Goal: Task Accomplishment & Management: Manage account settings

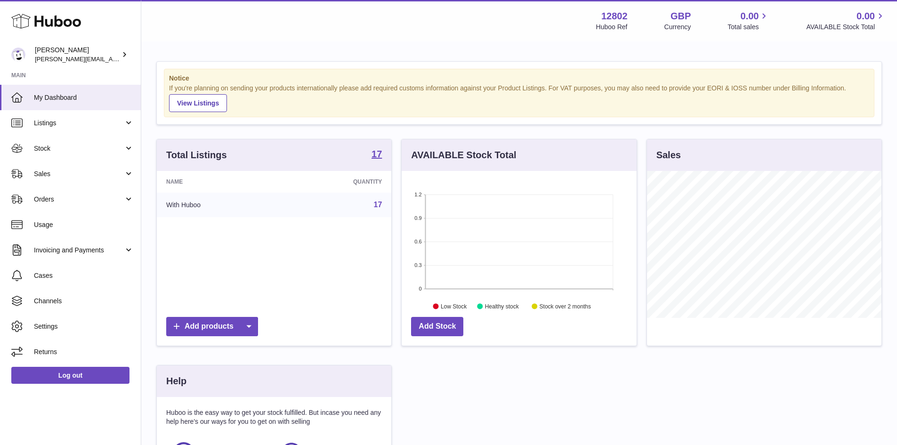
scroll to position [147, 235]
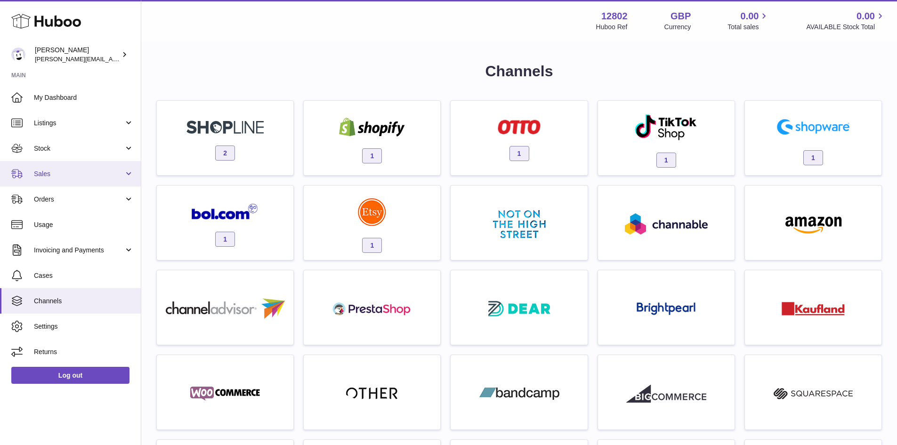
click at [49, 177] on span "Sales" at bounding box center [79, 173] width 90 height 9
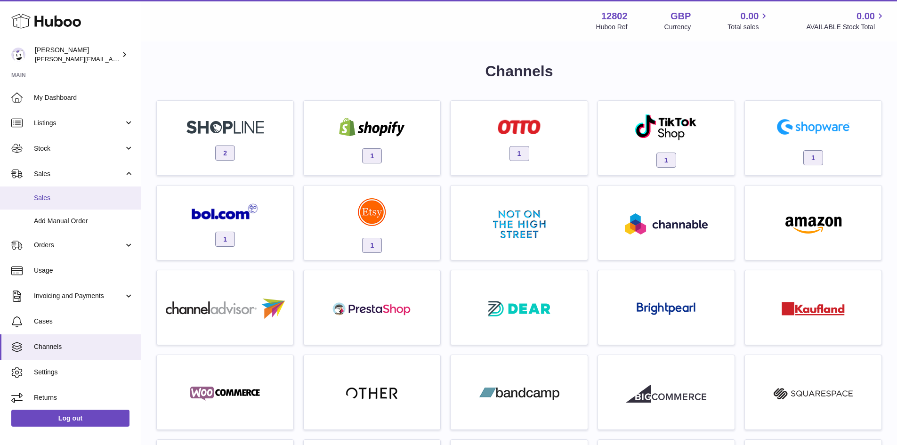
click at [55, 199] on span "Sales" at bounding box center [84, 197] width 100 height 9
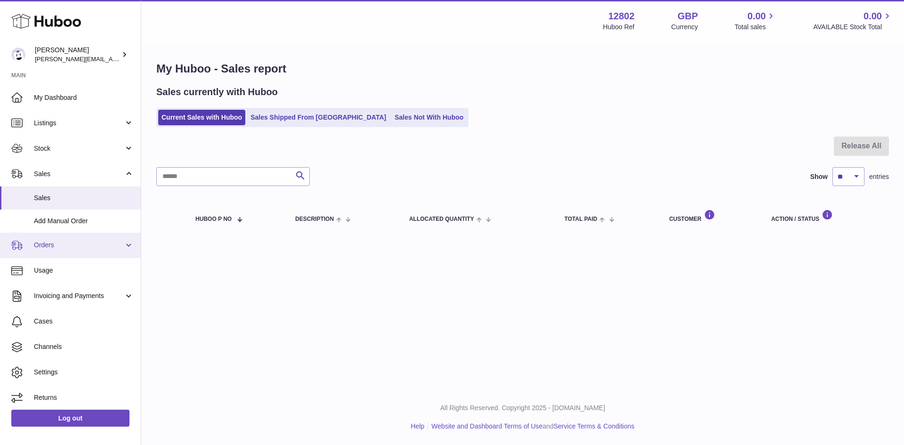
click at [48, 245] on span "Orders" at bounding box center [79, 244] width 90 height 9
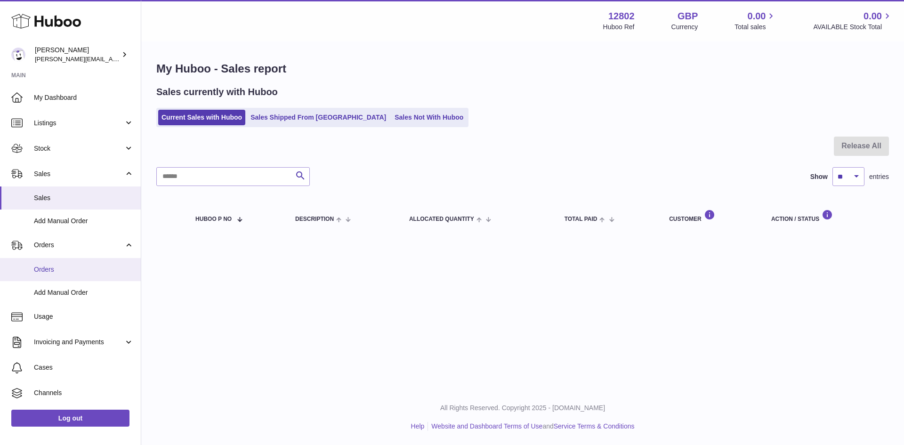
click at [49, 272] on span "Orders" at bounding box center [84, 269] width 100 height 9
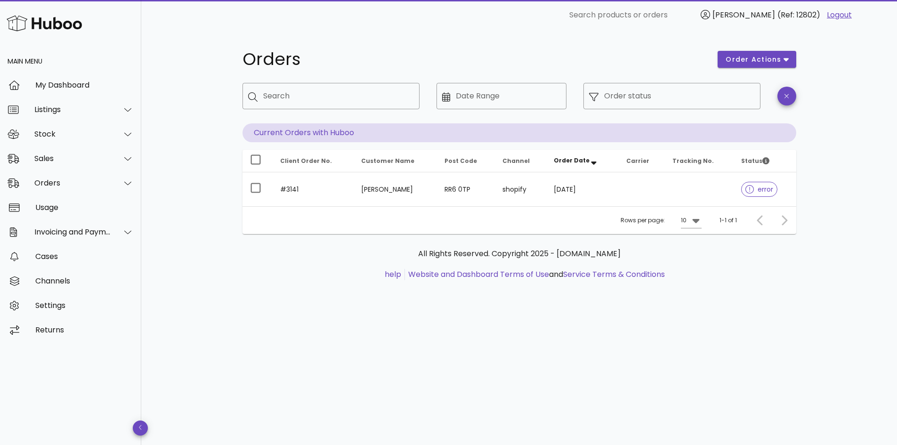
click at [186, 37] on div "Orders order actions ​ Search ​ Date Range ​ Order status Current Orders with H…" at bounding box center [518, 237] width 755 height 415
click at [183, 214] on div "Orders order actions ​ Search ​ Date Range ​ Order status Current Orders with H…" at bounding box center [518, 237] width 755 height 415
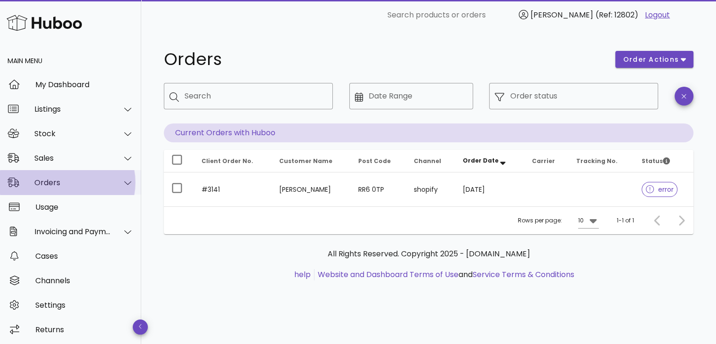
click at [75, 191] on div "Orders" at bounding box center [70, 182] width 141 height 24
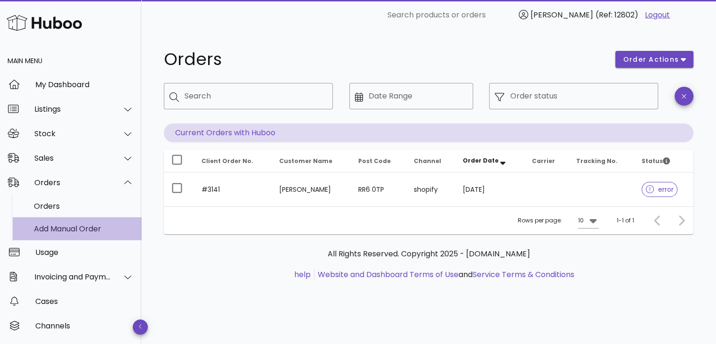
click at [70, 233] on div "Add Manual Order" at bounding box center [84, 228] width 100 height 20
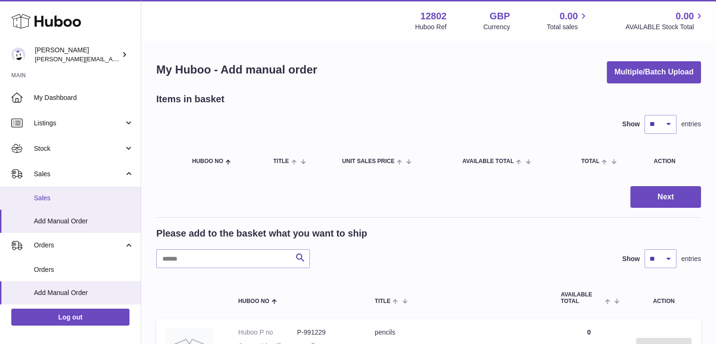
click at [61, 201] on span "Sales" at bounding box center [84, 197] width 100 height 9
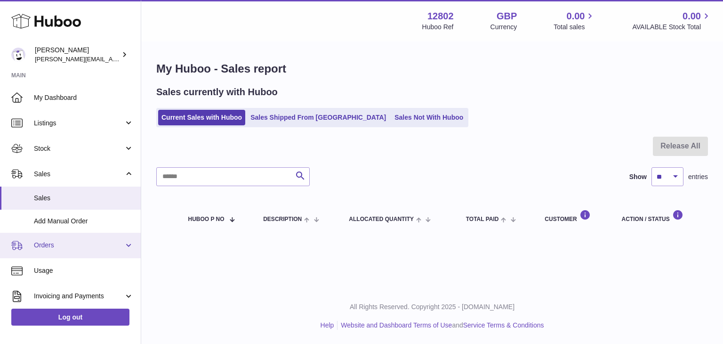
click at [68, 250] on link "Orders" at bounding box center [70, 244] width 141 height 25
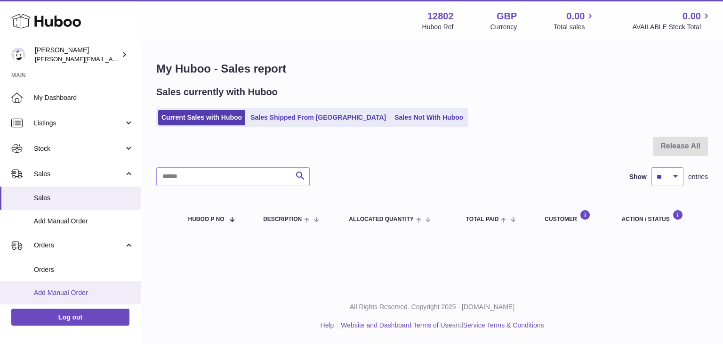
click at [61, 294] on span "Add Manual Order" at bounding box center [84, 292] width 100 height 9
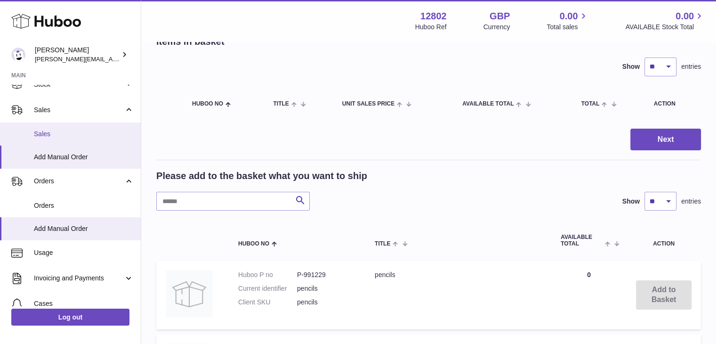
scroll to position [74, 0]
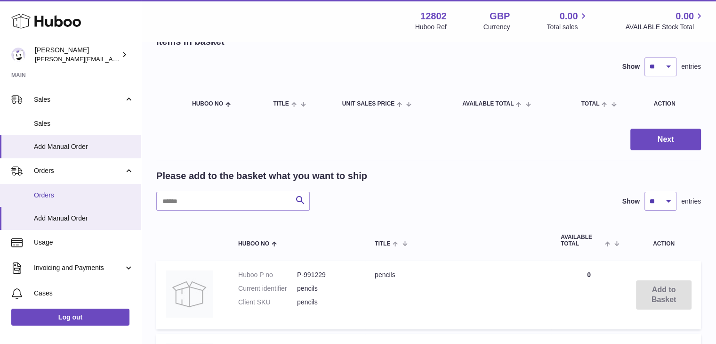
click at [65, 201] on link "Orders" at bounding box center [70, 195] width 141 height 23
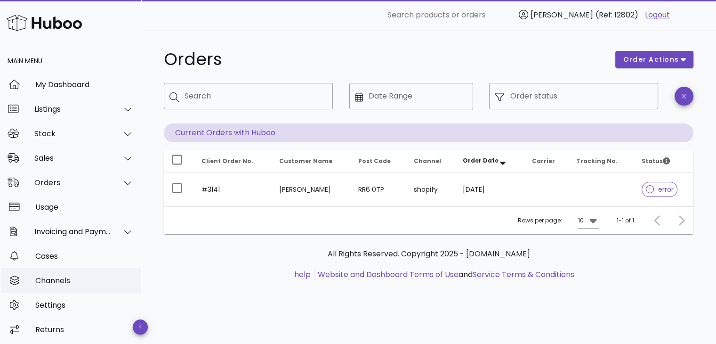
scroll to position [2, 0]
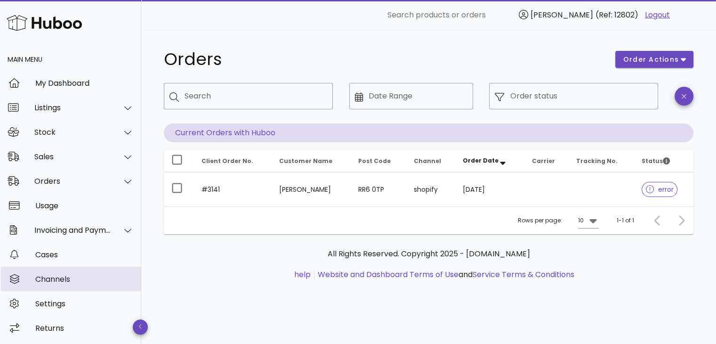
click at [45, 287] on div "Channels" at bounding box center [84, 279] width 98 height 20
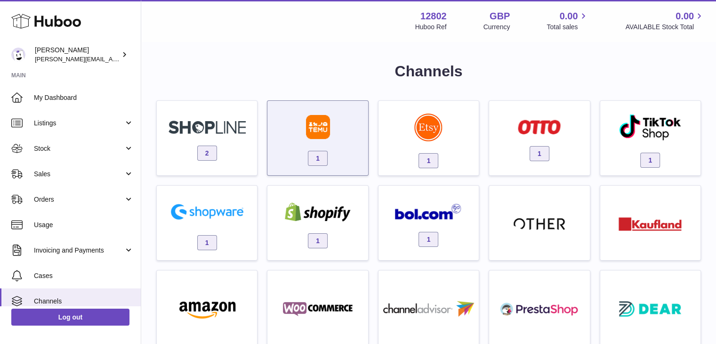
click at [325, 129] on img at bounding box center [318, 127] width 24 height 24
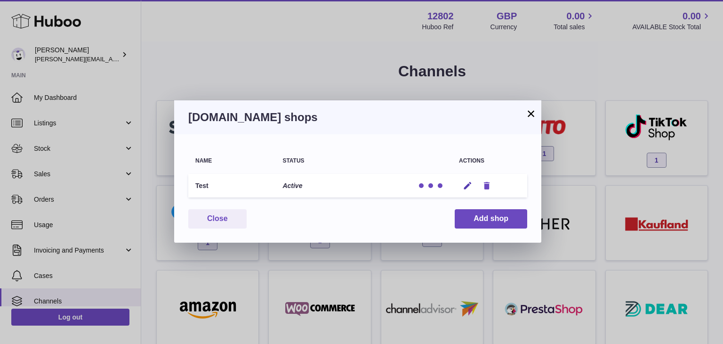
click at [482, 184] on icon "button" at bounding box center [487, 186] width 10 height 10
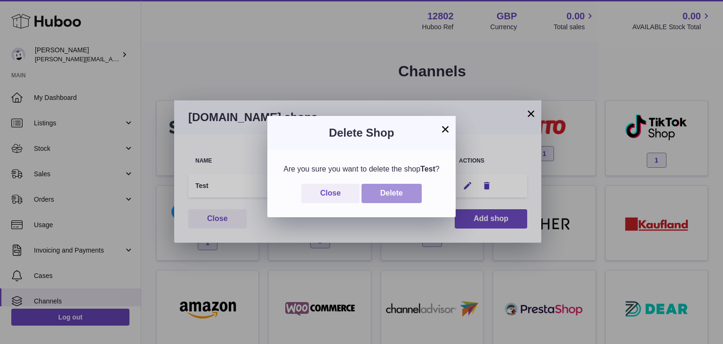
click at [397, 203] on button "Delete" at bounding box center [391, 193] width 60 height 19
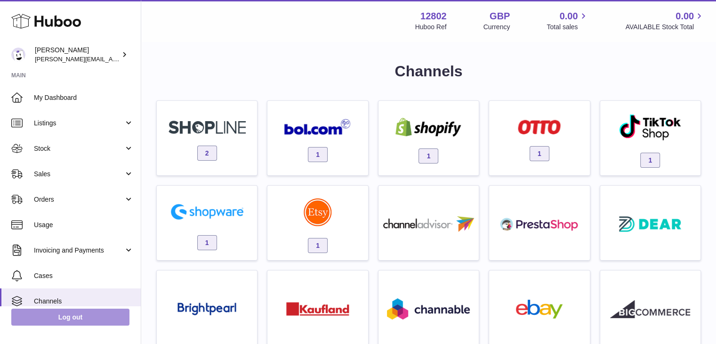
click at [56, 322] on link "Log out" at bounding box center [70, 316] width 118 height 17
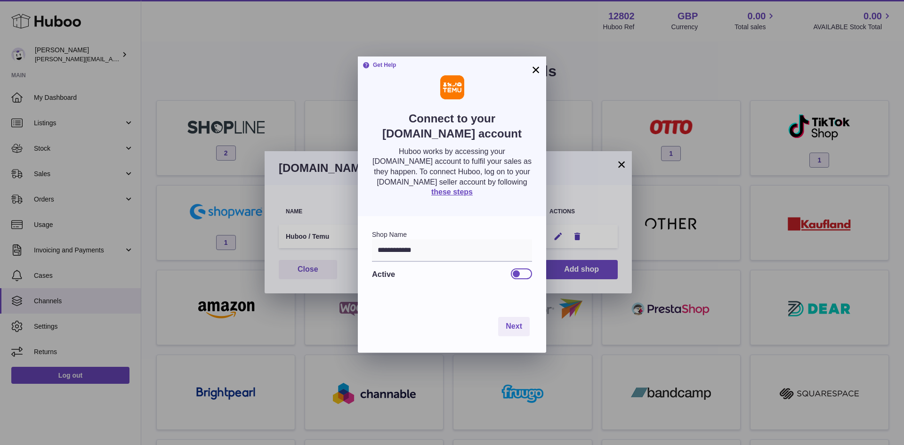
click at [521, 279] on div at bounding box center [521, 273] width 21 height 10
click at [514, 330] on span "Next" at bounding box center [513, 326] width 16 height 8
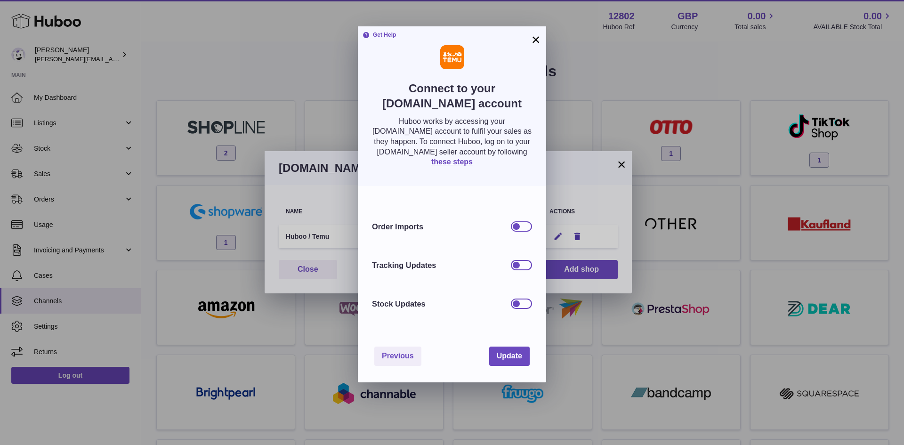
drag, startPoint x: 525, startPoint y: 264, endPoint x: 525, endPoint y: 271, distance: 7.1
click at [525, 232] on div at bounding box center [521, 226] width 21 height 10
drag, startPoint x: 525, startPoint y: 300, endPoint x: 525, endPoint y: 309, distance: 8.9
click at [525, 270] on div at bounding box center [521, 265] width 21 height 10
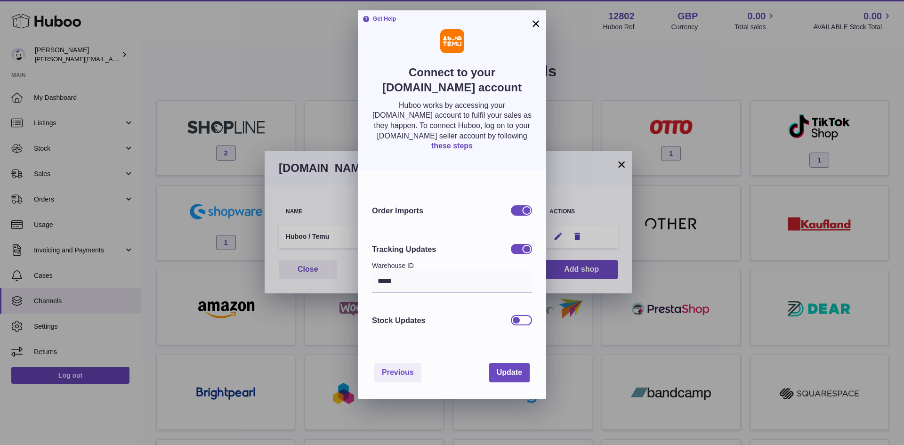
click at [523, 325] on div at bounding box center [521, 320] width 21 height 10
click at [510, 376] on span "Update" at bounding box center [508, 372] width 25 height 8
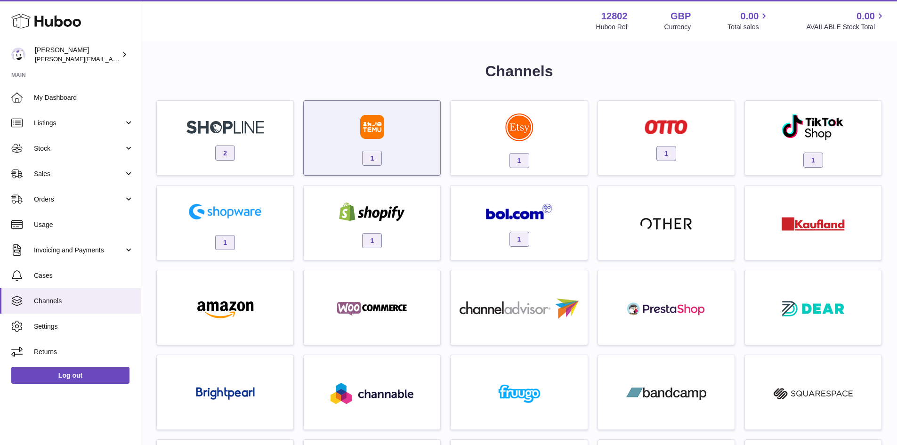
click at [344, 133] on div "1" at bounding box center [371, 140] width 127 height 60
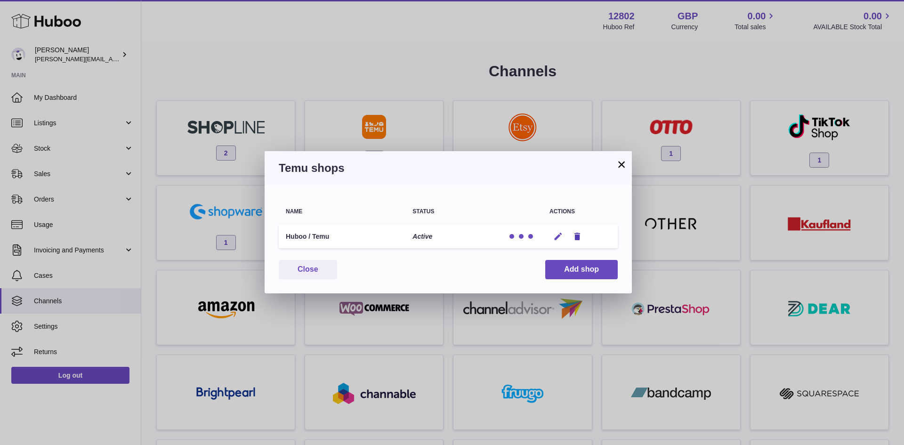
click at [559, 233] on icon "button" at bounding box center [558, 237] width 10 height 10
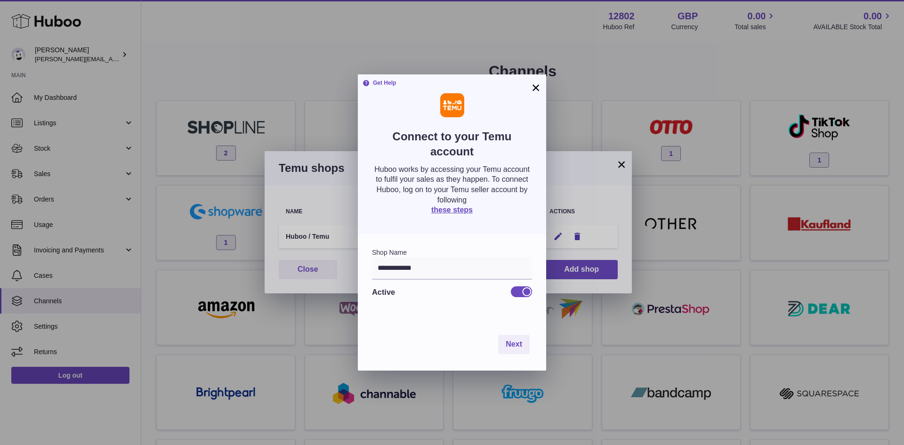
click at [531, 88] on button "×" at bounding box center [535, 87] width 11 height 11
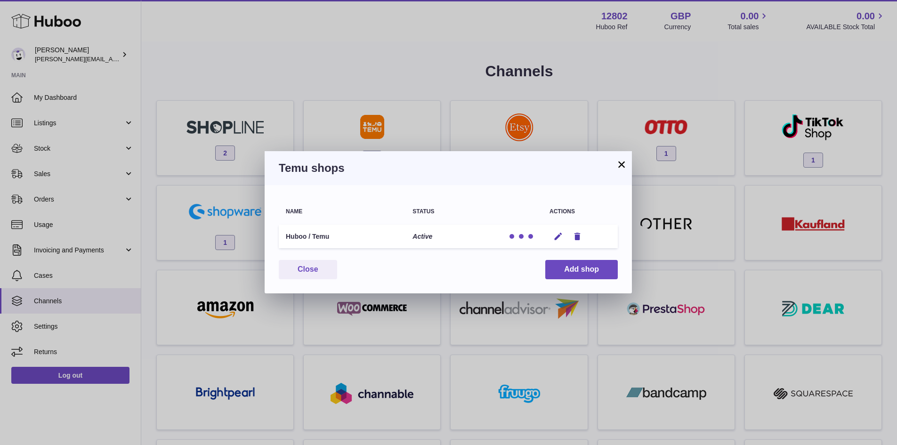
click at [621, 166] on button "×" at bounding box center [621, 164] width 11 height 11
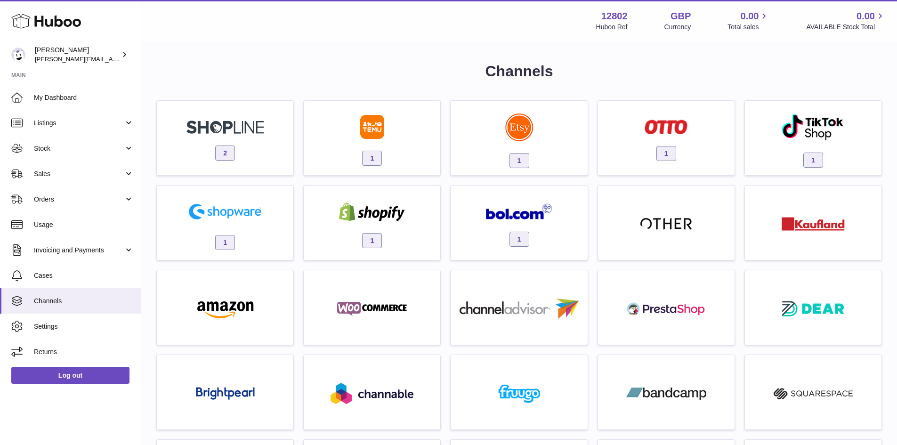
click at [288, 34] on div "Menu Huboo 12802 Huboo Ref GBP Currency 0.00 Total sales 0.00 AVAILABLE Stock T…" at bounding box center [518, 20] width 755 height 41
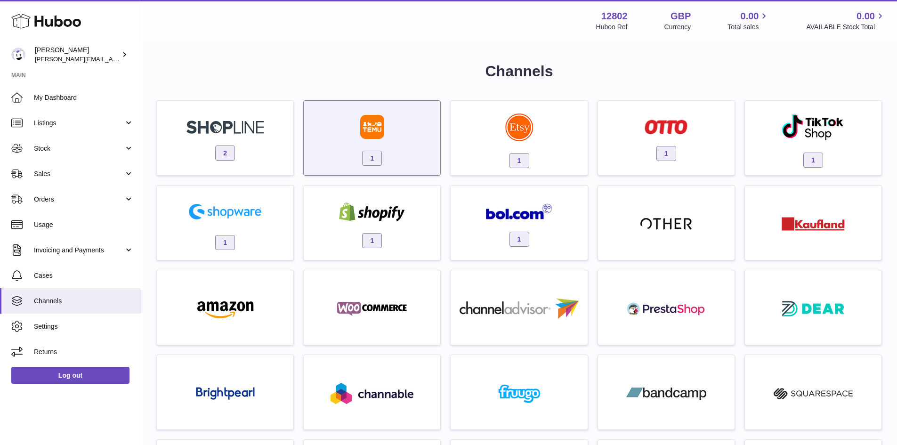
click at [381, 124] on img at bounding box center [372, 127] width 24 height 24
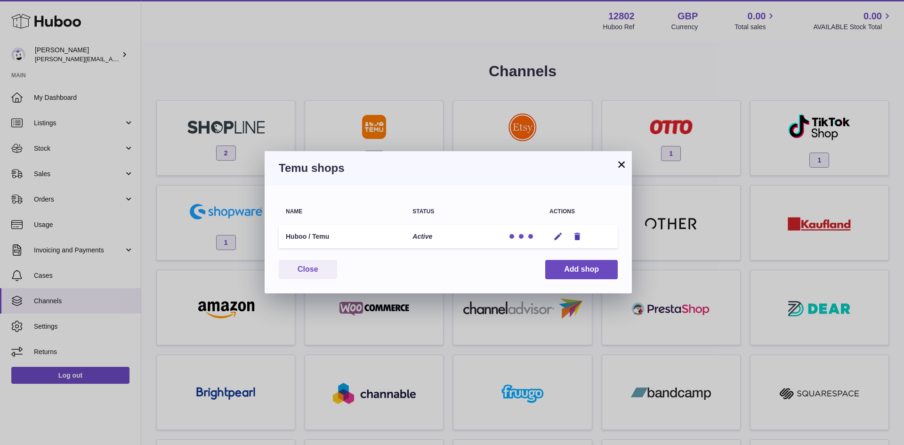
click at [208, 30] on div "× Temu shops Name Status Actions Huboo / Temu Active Edit Remove You have not c…" at bounding box center [452, 222] width 904 height 445
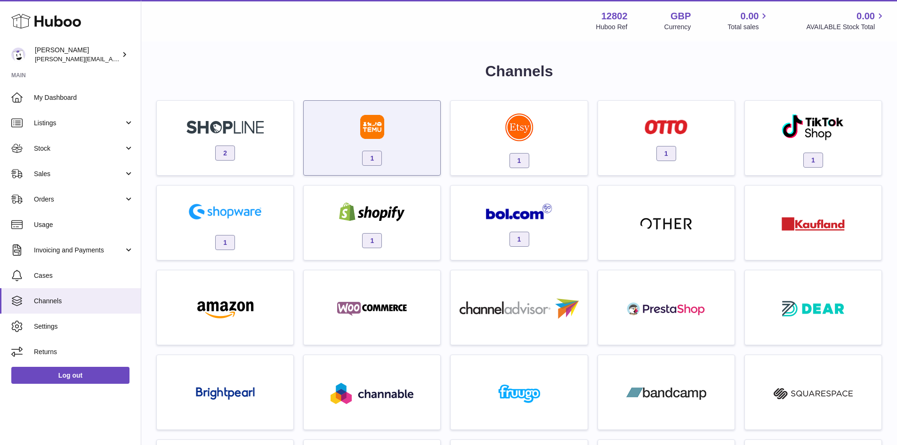
click at [414, 147] on div "1" at bounding box center [371, 140] width 127 height 60
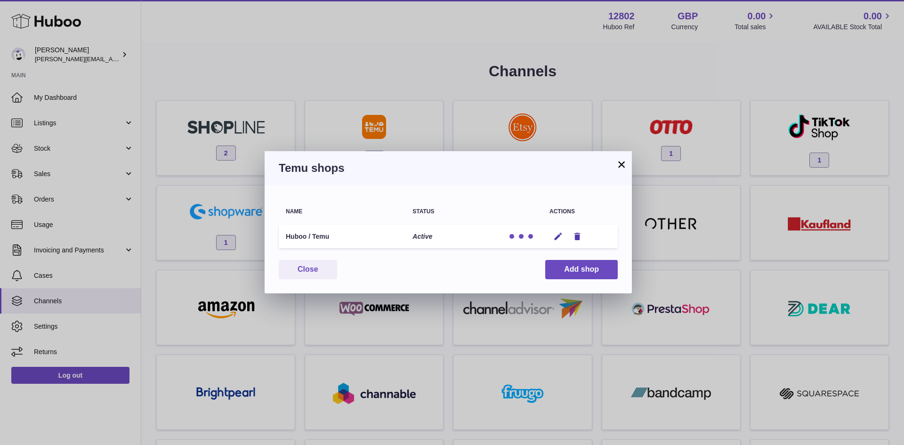
click at [576, 242] on td "Edit Remove" at bounding box center [579, 236] width 75 height 24
click at [576, 240] on icon "button" at bounding box center [577, 237] width 10 height 10
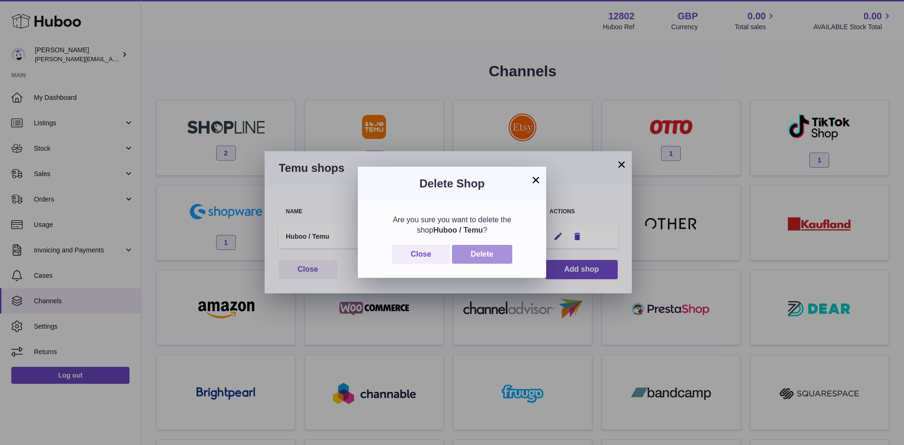
click at [499, 257] on button "Delete" at bounding box center [482, 254] width 60 height 19
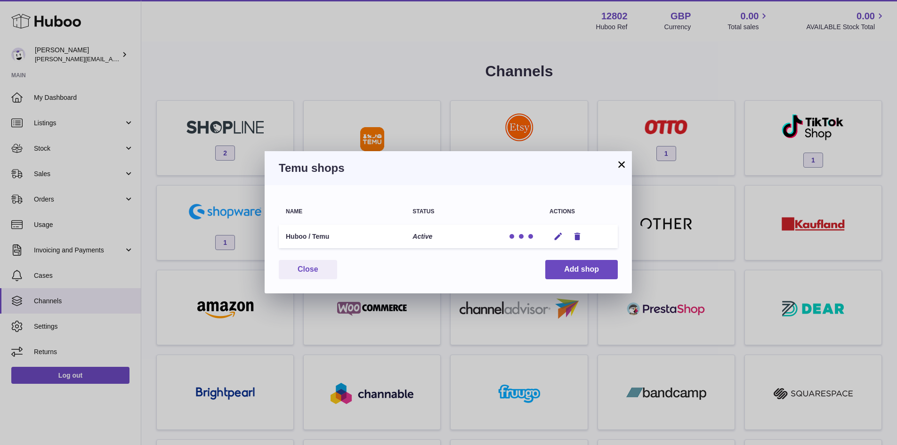
click at [52, 381] on div "× Temu shops Name Status Actions Huboo / Temu Active Edit Remove You have not c…" at bounding box center [448, 222] width 897 height 445
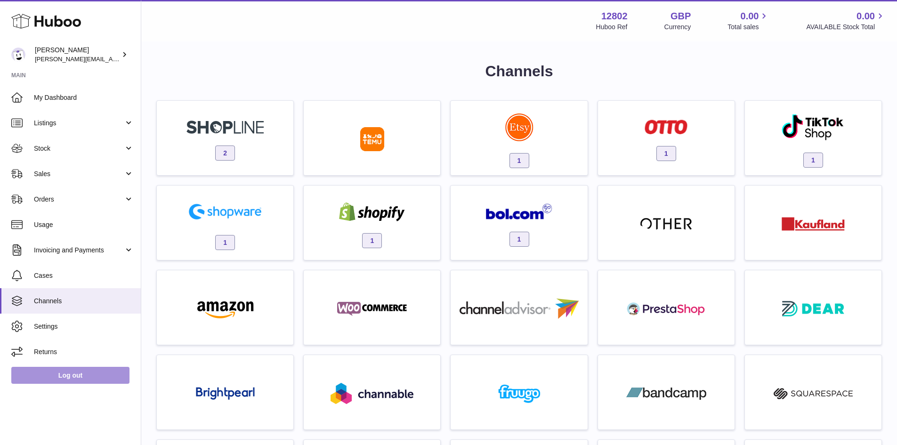
click at [63, 377] on link "Log out" at bounding box center [70, 375] width 118 height 17
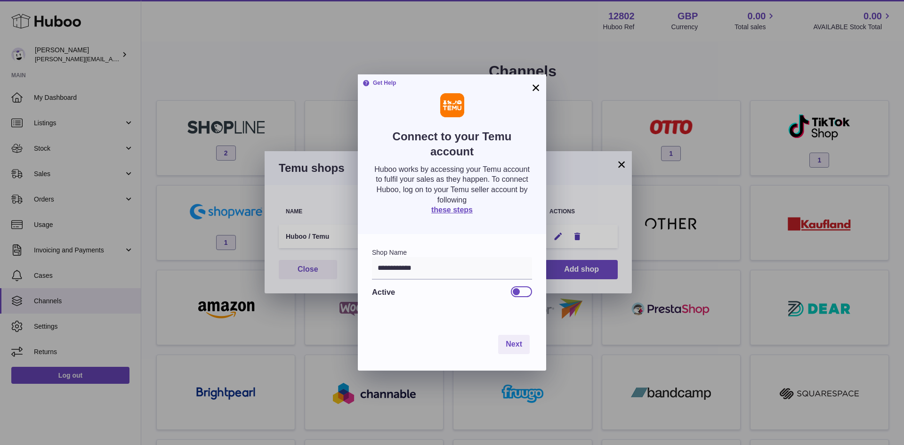
click at [541, 83] on button "×" at bounding box center [535, 87] width 11 height 11
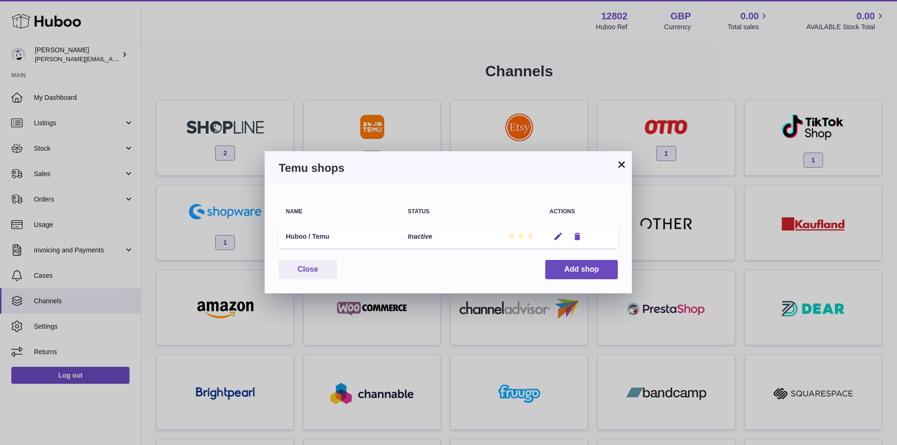
click at [582, 239] on button "Remove" at bounding box center [577, 237] width 17 height 10
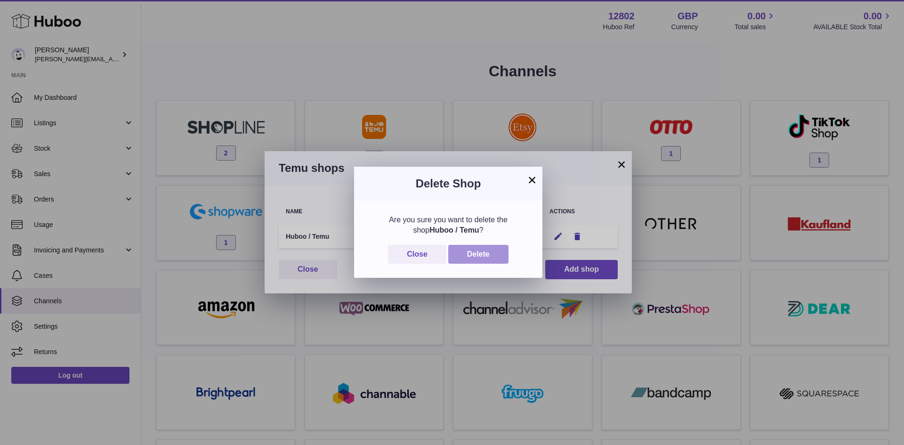
click at [493, 253] on button "Delete" at bounding box center [478, 254] width 60 height 19
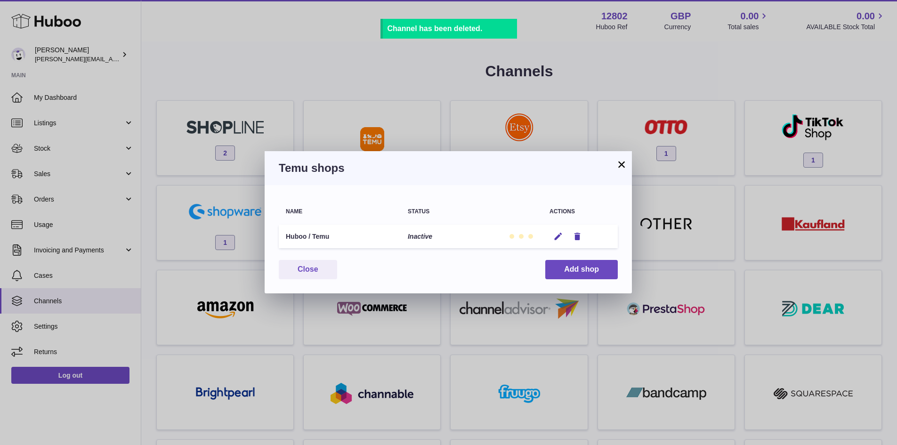
click at [621, 165] on button "×" at bounding box center [621, 164] width 11 height 11
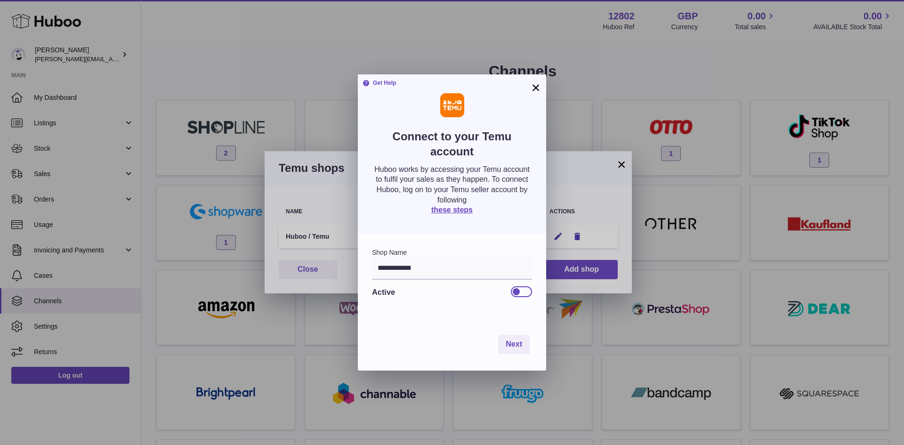
click at [516, 295] on div at bounding box center [516, 291] width 8 height 8
click at [522, 340] on button "Next" at bounding box center [514, 344] width 32 height 19
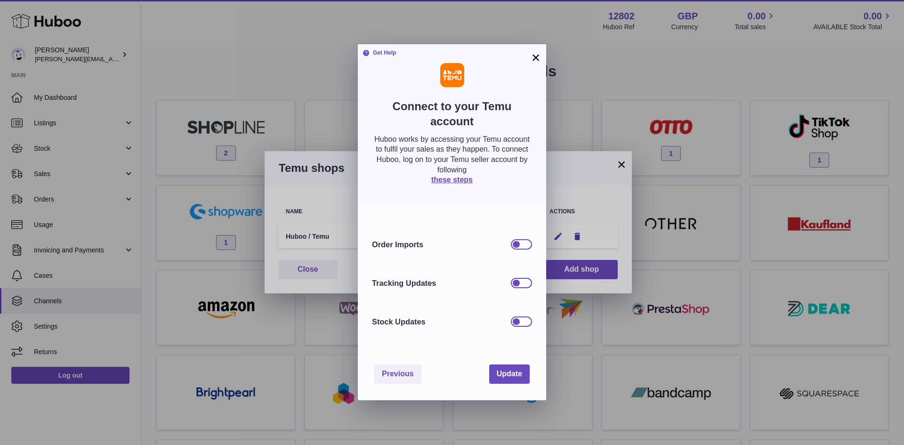
drag, startPoint x: 523, startPoint y: 322, endPoint x: 523, endPoint y: 314, distance: 7.5
click at [523, 322] on div at bounding box center [521, 321] width 21 height 10
drag, startPoint x: 525, startPoint y: 277, endPoint x: 524, endPoint y: 264, distance: 13.3
click at [525, 278] on div at bounding box center [521, 283] width 21 height 10
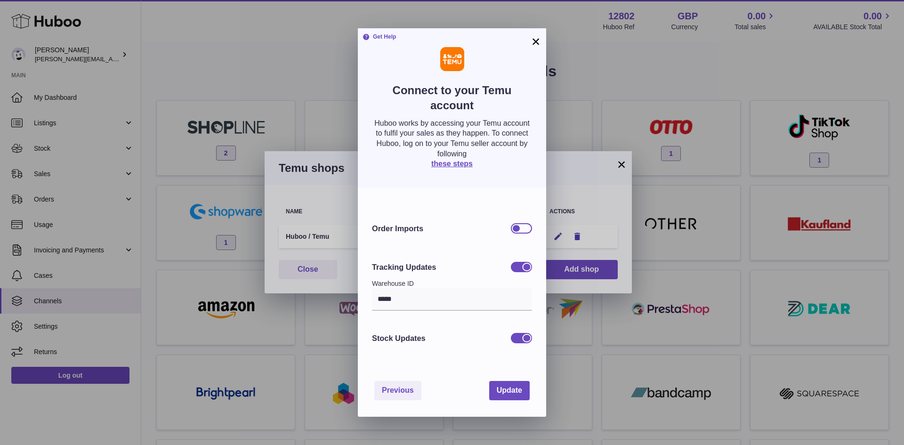
click at [511, 227] on div at bounding box center [521, 228] width 21 height 10
click at [499, 399] on button "Update" at bounding box center [509, 390] width 40 height 19
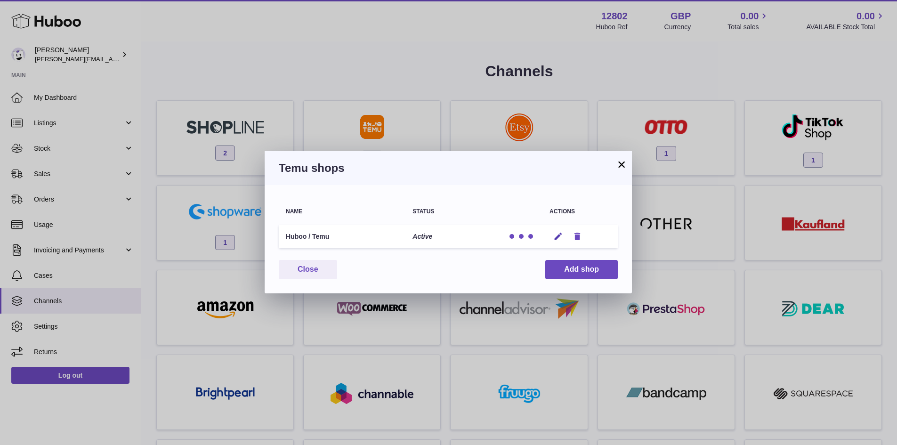
click at [575, 232] on icon "button" at bounding box center [577, 237] width 10 height 10
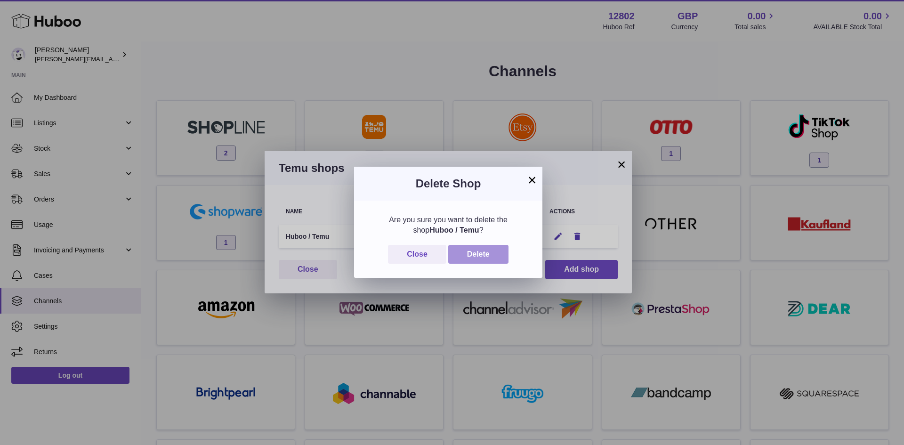
click at [484, 256] on button "Delete" at bounding box center [478, 254] width 60 height 19
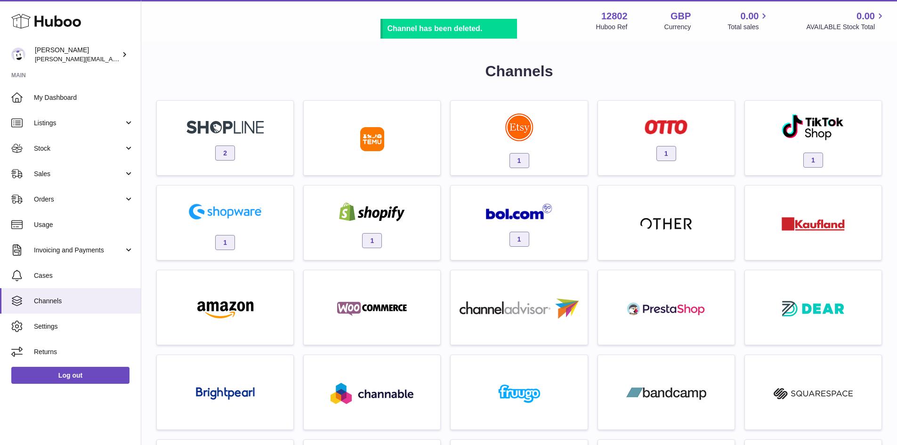
click at [392, 45] on div at bounding box center [448, 222] width 897 height 445
